Goal: Obtain resource: Obtain resource

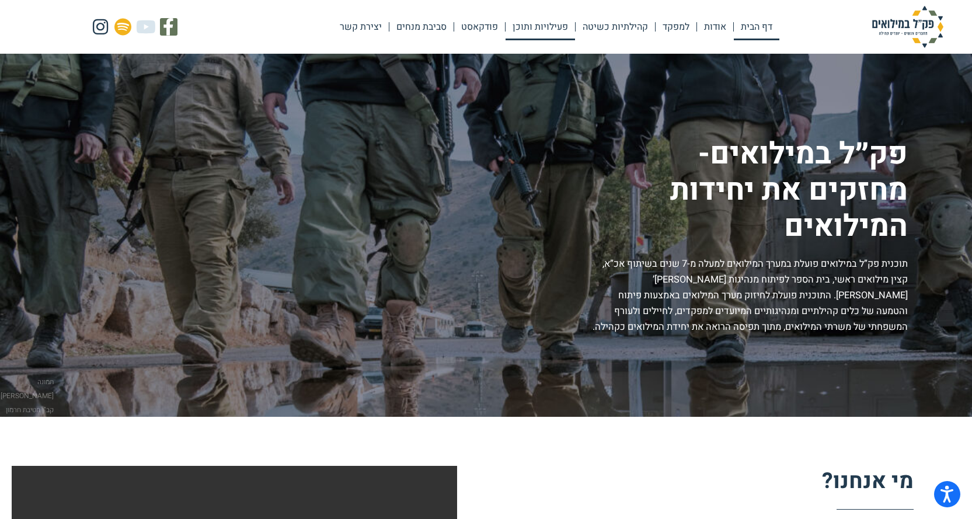
click at [548, 26] on link "פעילויות ותוכן" at bounding box center [540, 26] width 69 height 27
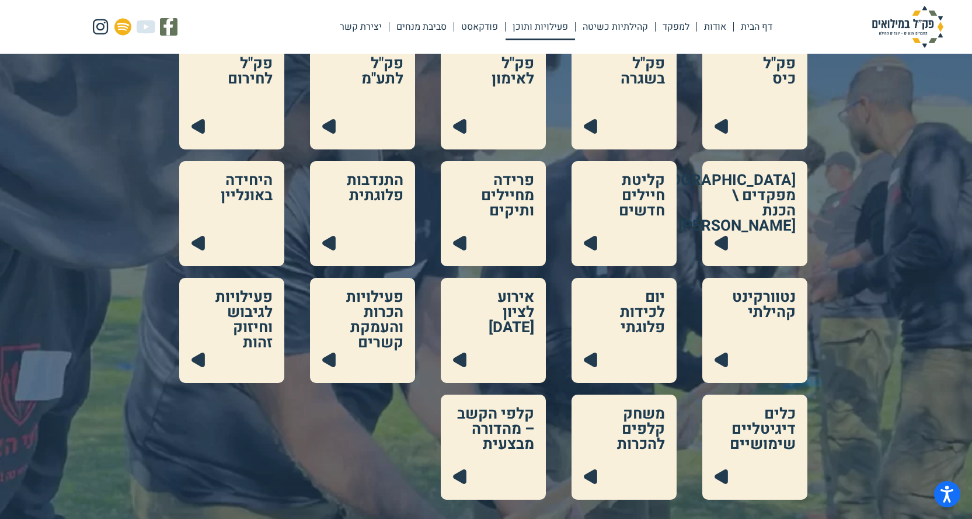
scroll to position [234, 0]
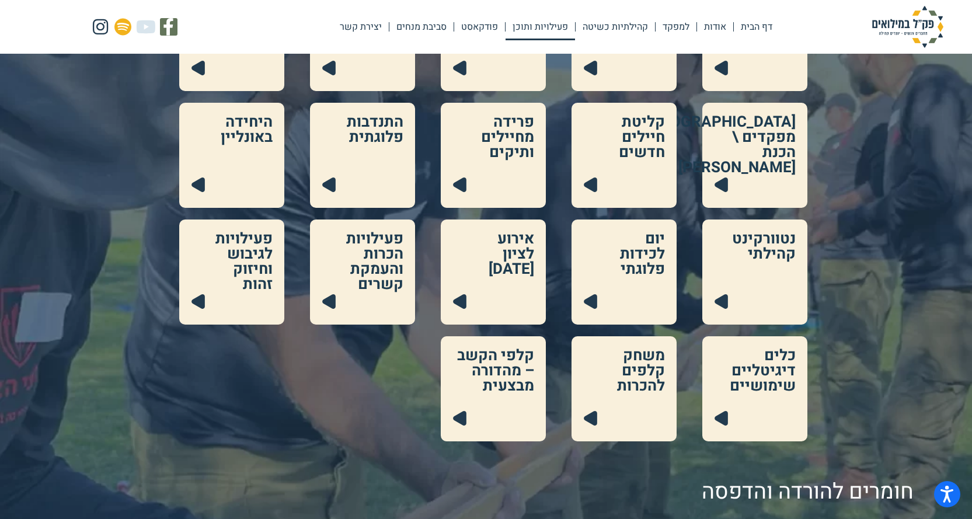
click at [637, 383] on link at bounding box center [624, 388] width 105 height 105
click at [489, 371] on link at bounding box center [493, 388] width 105 height 105
click at [384, 258] on link at bounding box center [362, 272] width 105 height 105
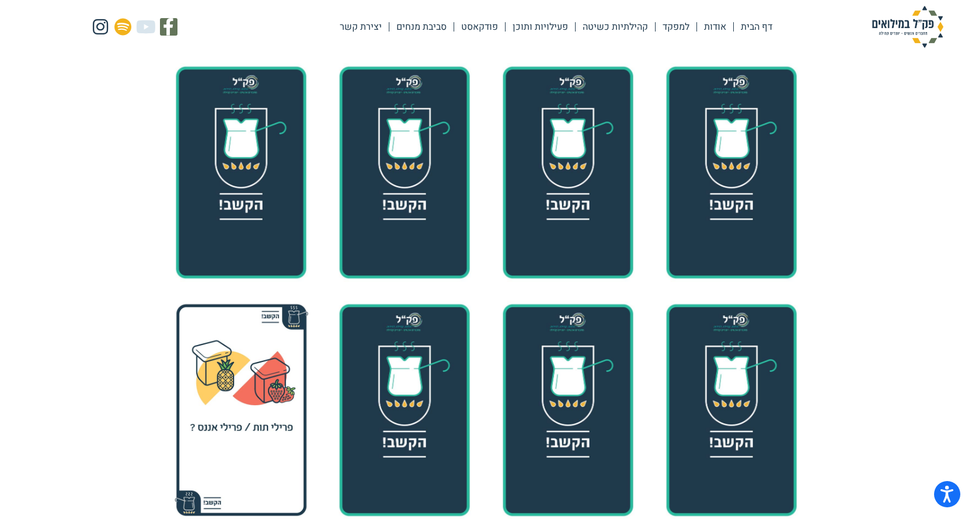
scroll to position [175, 0]
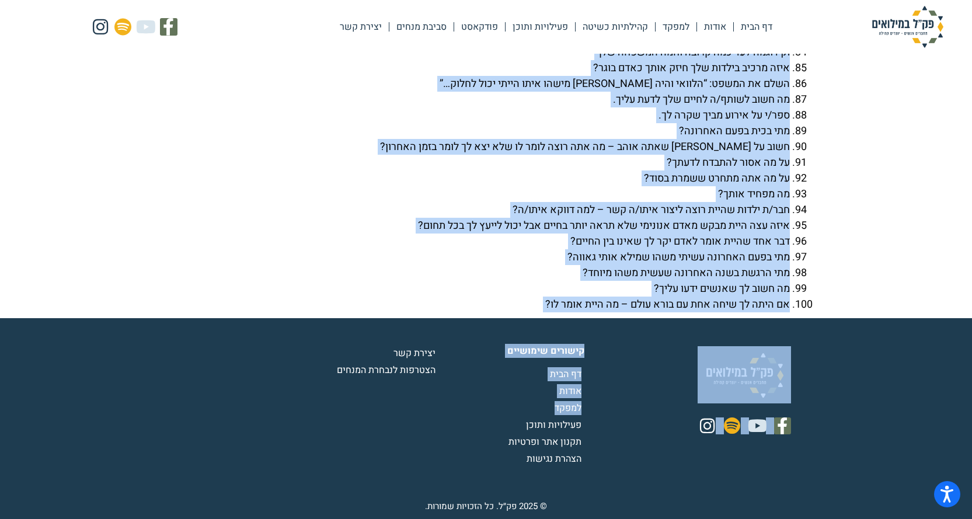
scroll to position [4179, 0]
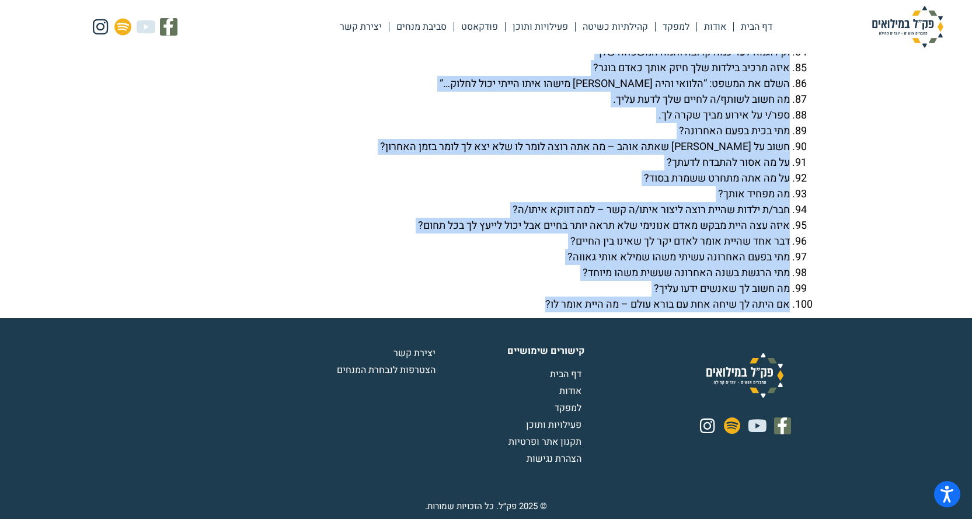
drag, startPoint x: 815, startPoint y: 264, endPoint x: 510, endPoint y: 301, distance: 306.5
copy div "loremip dolors ametco adip 327 elits doeius temp incid 1. ut lab- etdol magnaal…"
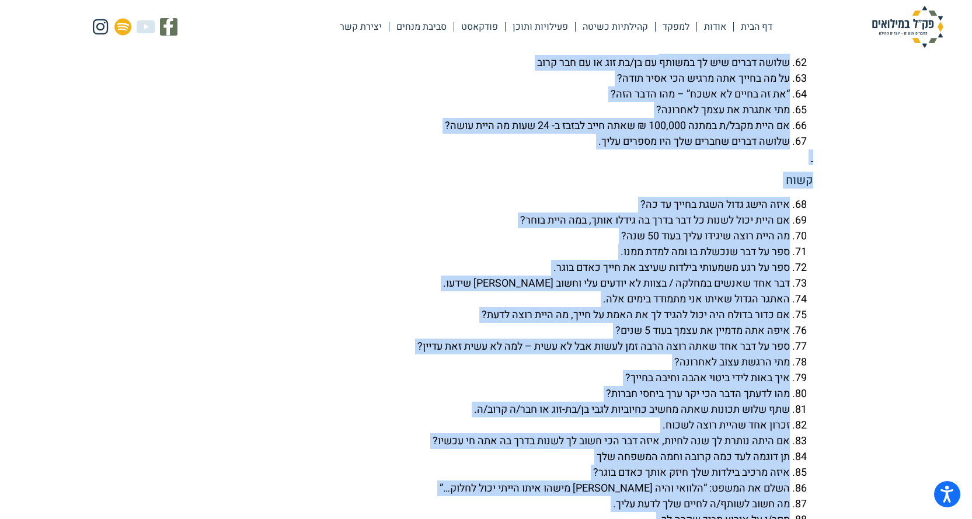
scroll to position [3654, 0]
